Goal: Check status: Check status

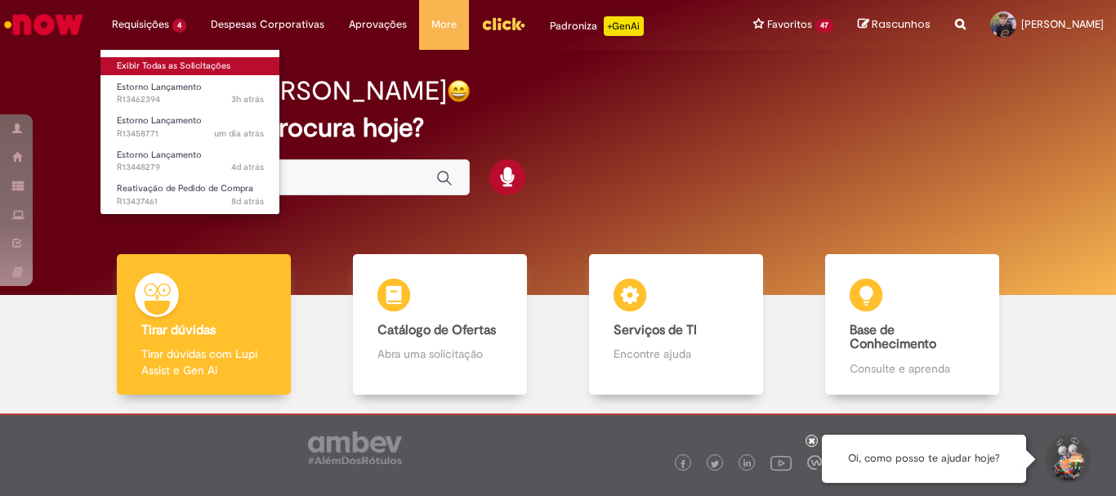
click at [138, 61] on link "Exibir Todas as Solicitações" at bounding box center [190, 66] width 180 height 18
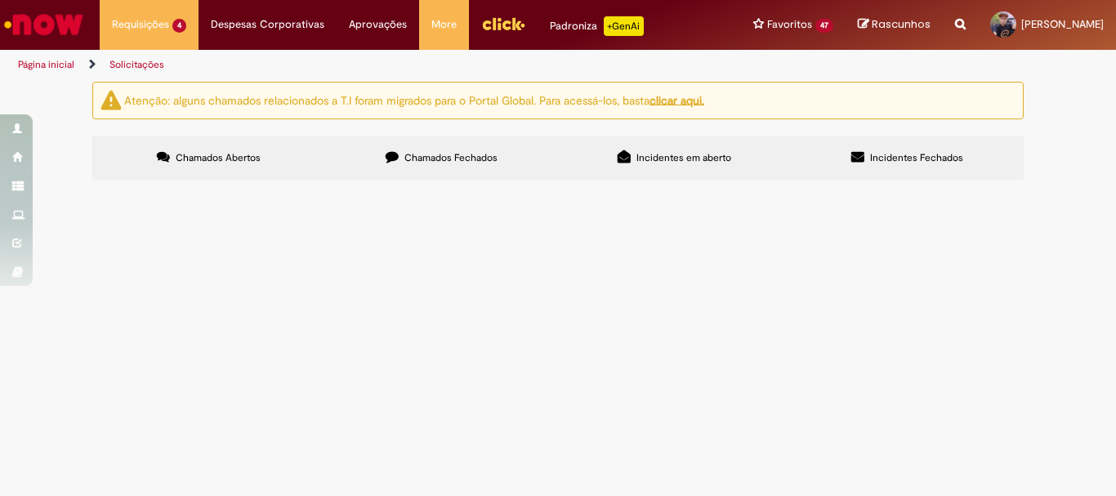
click at [0, 0] on span "Estorno Lançamento" at bounding box center [0, 0] width 0 height 0
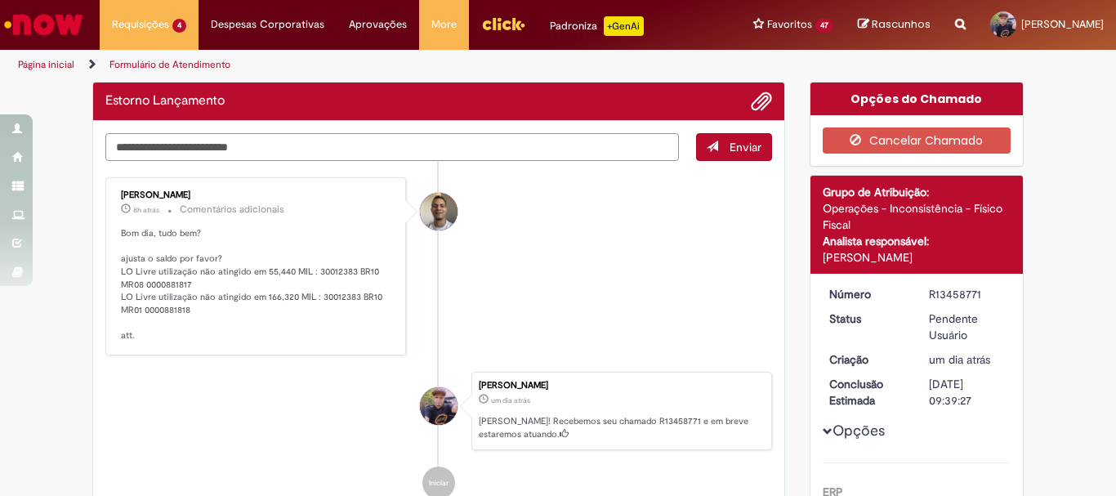
click at [275, 145] on textarea "Digite sua mensagem aqui..." at bounding box center [391, 147] width 573 height 28
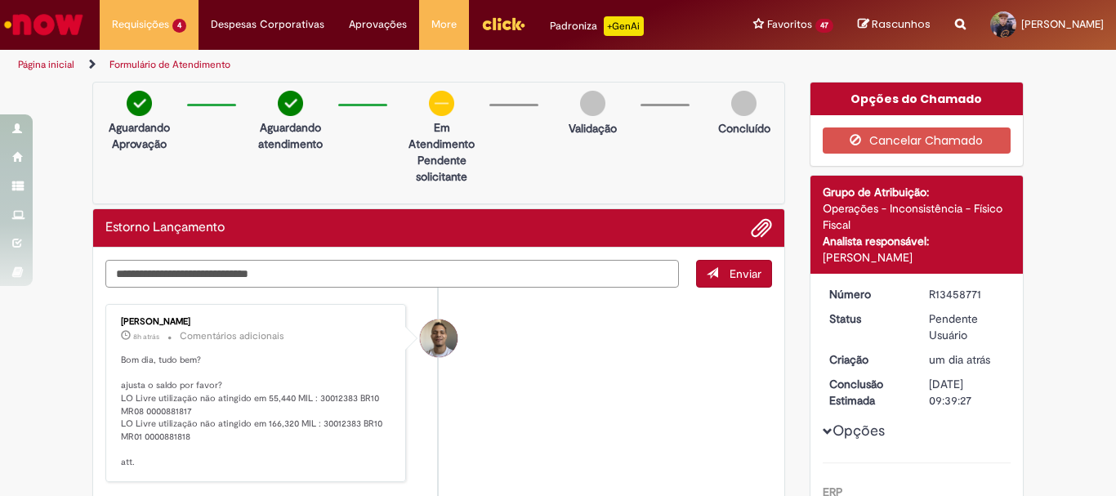
type textarea "**********"
